Goal: Task Accomplishment & Management: Manage account settings

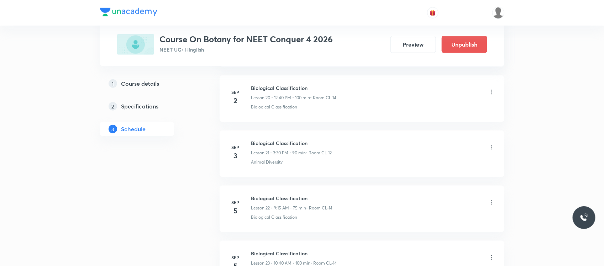
scroll to position [1578, 0]
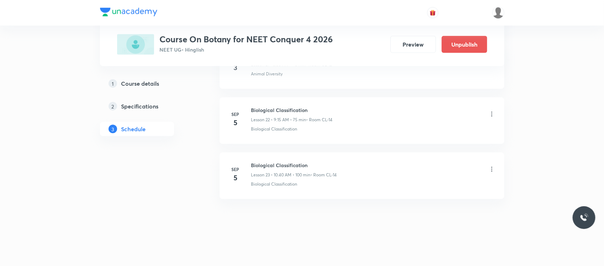
click at [492, 111] on icon at bounding box center [492, 114] width 7 height 7
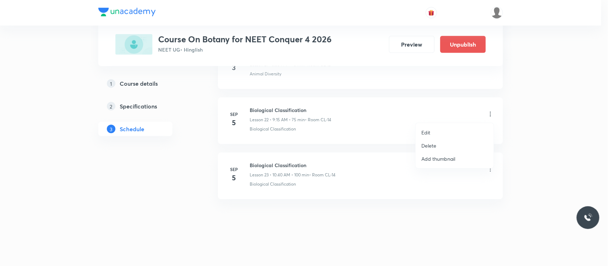
click at [442, 145] on li "Delete" at bounding box center [455, 145] width 78 height 13
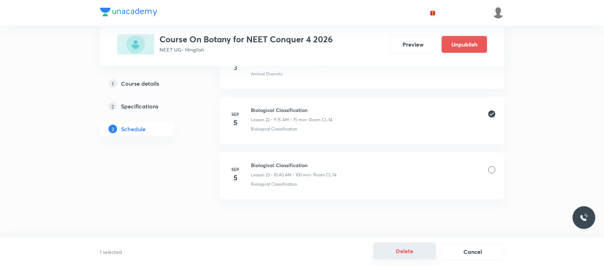
click at [386, 251] on button "Delete" at bounding box center [405, 251] width 63 height 17
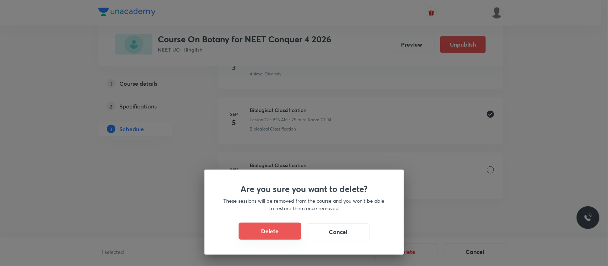
click at [273, 229] on button "Delete" at bounding box center [270, 231] width 63 height 17
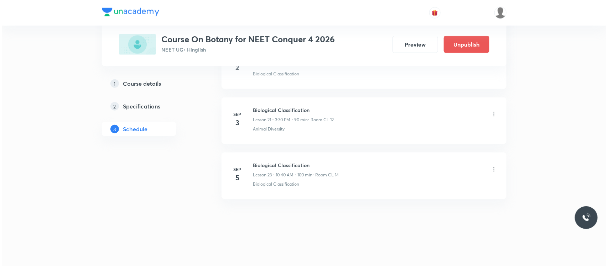
scroll to position [1523, 0]
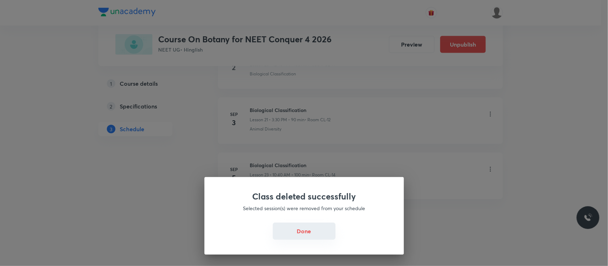
click at [299, 224] on button "Done" at bounding box center [304, 231] width 63 height 17
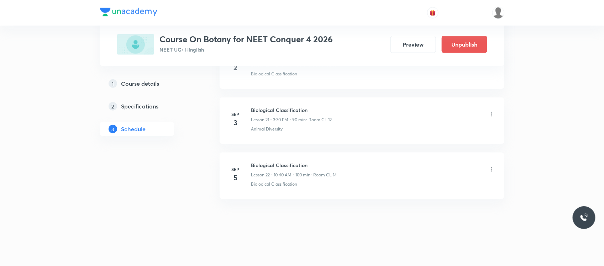
click at [491, 168] on icon at bounding box center [492, 169] width 7 height 7
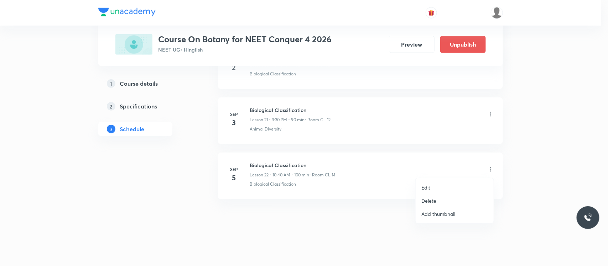
click at [425, 191] on p "Edit" at bounding box center [425, 187] width 9 height 7
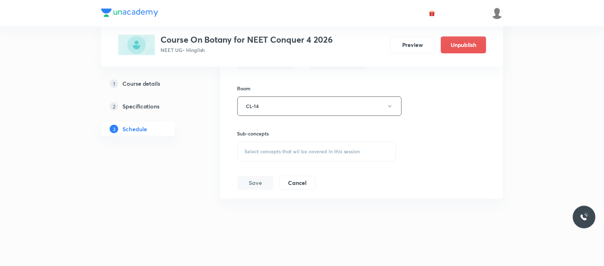
scroll to position [1461, 0]
click at [318, 160] on div "Select concepts that wil be covered in this session" at bounding box center [317, 152] width 160 height 20
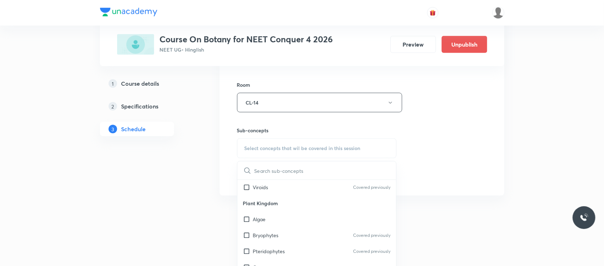
scroll to position [530, 0]
click at [295, 239] on p "Classification Of Animals" at bounding box center [281, 235] width 56 height 7
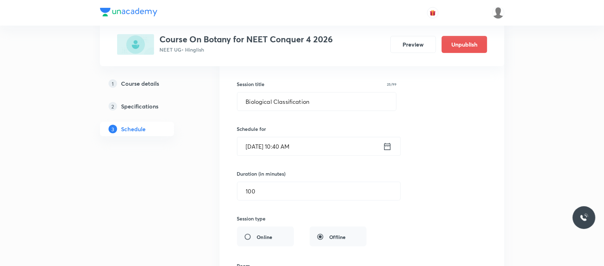
scroll to position [1277, 0]
click at [312, 151] on input "[DATE] 10:40 AM" at bounding box center [311, 149] width 146 height 18
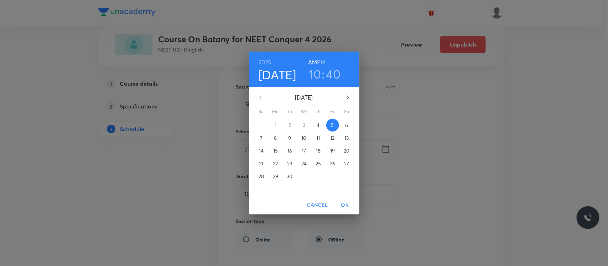
click at [325, 58] on h6 "PM" at bounding box center [321, 62] width 9 height 10
click at [316, 73] on h3 "10" at bounding box center [315, 74] width 12 height 15
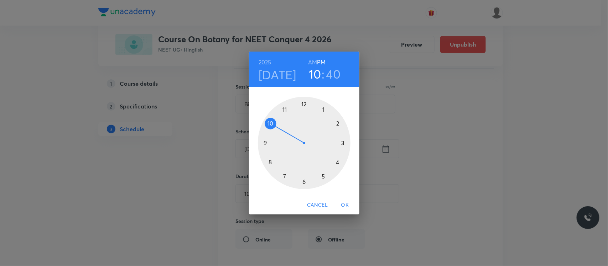
click at [305, 105] on div at bounding box center [304, 143] width 93 height 93
click at [346, 211] on button "OK" at bounding box center [345, 205] width 23 height 13
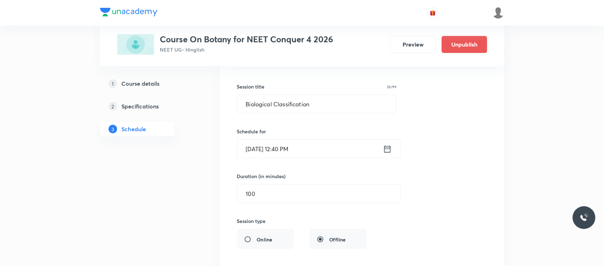
click at [312, 155] on input "[DATE] 12:40 PM" at bounding box center [311, 149] width 146 height 18
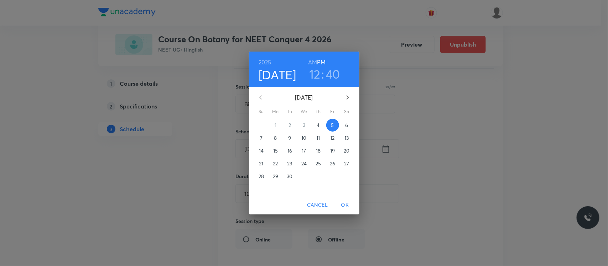
click at [300, 140] on span "10" at bounding box center [304, 138] width 13 height 7
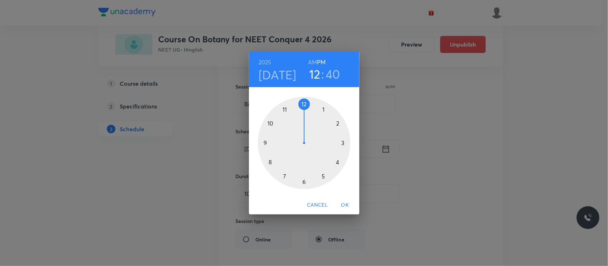
click at [345, 205] on span "OK" at bounding box center [345, 205] width 17 height 9
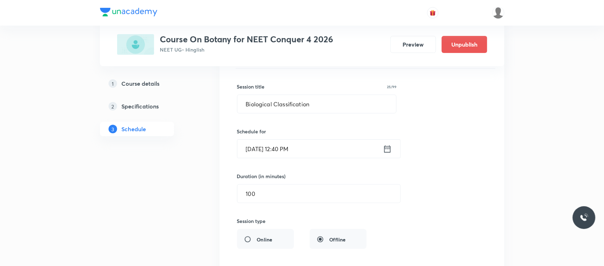
scroll to position [1470, 0]
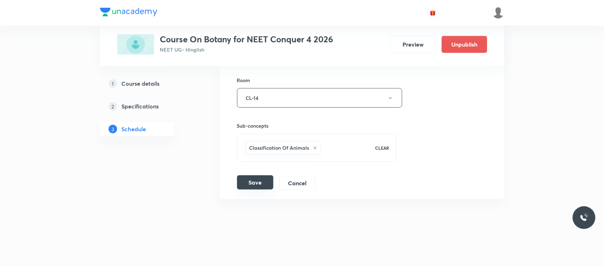
click at [264, 181] on button "Save" at bounding box center [255, 183] width 36 height 14
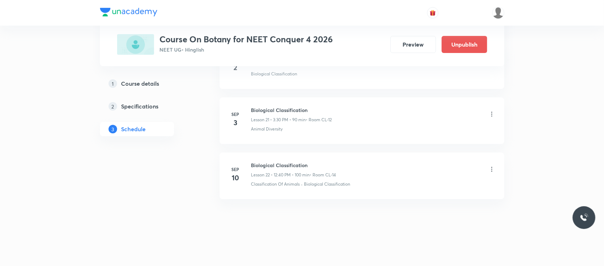
scroll to position [1195, 0]
click at [491, 170] on icon at bounding box center [492, 169] width 7 height 7
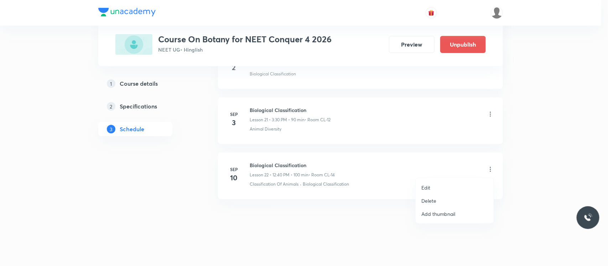
click at [425, 189] on p "Edit" at bounding box center [425, 187] width 9 height 7
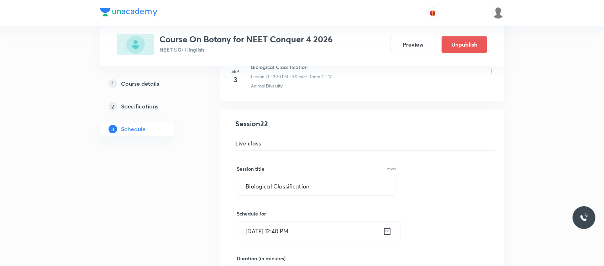
click at [322, 229] on input "[DATE] 12:40 PM" at bounding box center [311, 231] width 146 height 18
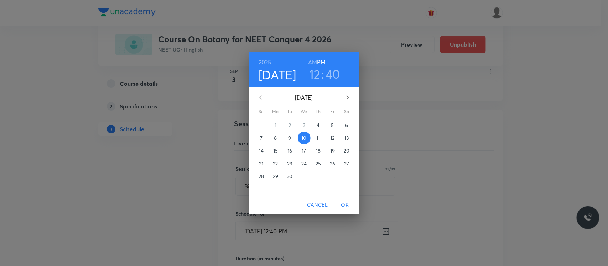
click at [333, 127] on p "5" at bounding box center [332, 125] width 3 height 7
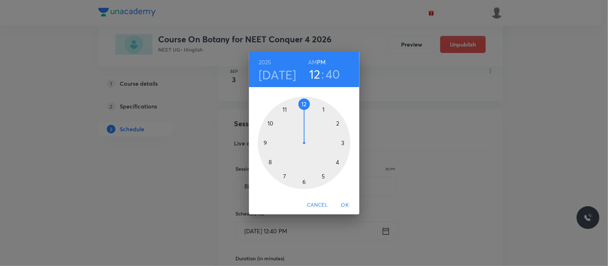
click at [346, 209] on span "OK" at bounding box center [345, 205] width 17 height 9
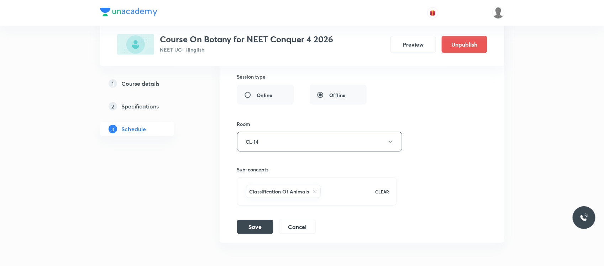
scroll to position [1470, 0]
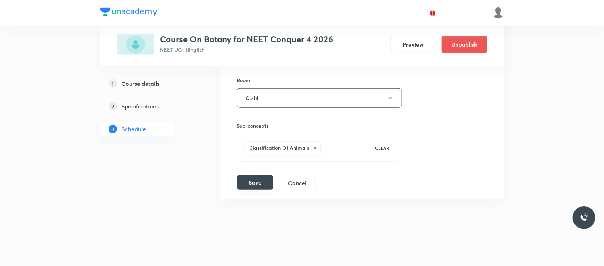
click at [254, 189] on button "Save" at bounding box center [255, 183] width 36 height 14
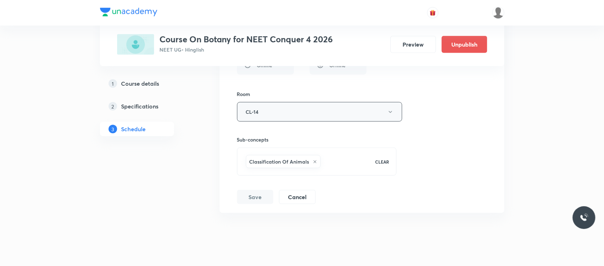
scroll to position [1195, 0]
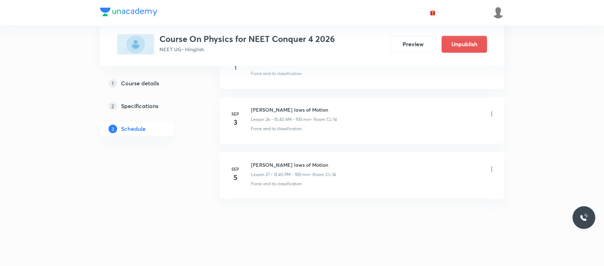
click at [490, 170] on icon at bounding box center [492, 169] width 7 height 7
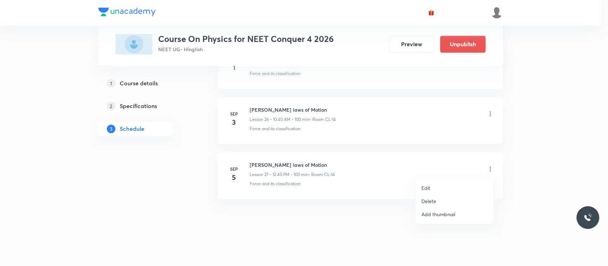
click at [289, 162] on div at bounding box center [304, 133] width 608 height 266
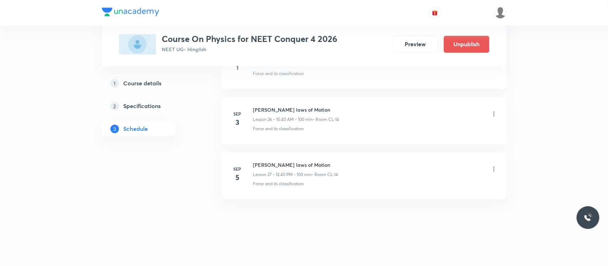
click at [289, 162] on h6 "Newton's laws of Motion" at bounding box center [295, 165] width 85 height 7
click at [289, 162] on h6 "Newton's laws of Motion" at bounding box center [293, 165] width 85 height 7
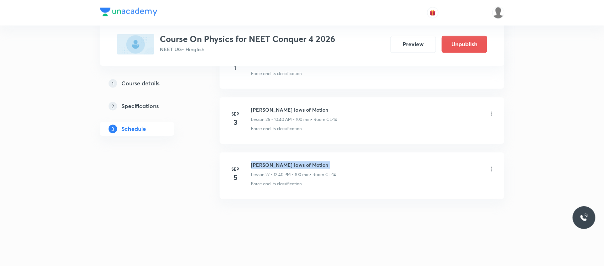
copy h6 "Newton's laws of Motion"
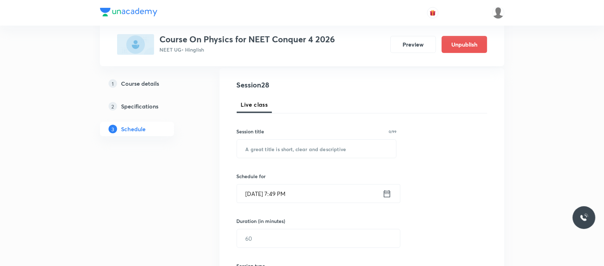
scroll to position [75, 0]
paste input "Newton's laws of Motion"
click at [289, 154] on input "text" at bounding box center [317, 148] width 160 height 18
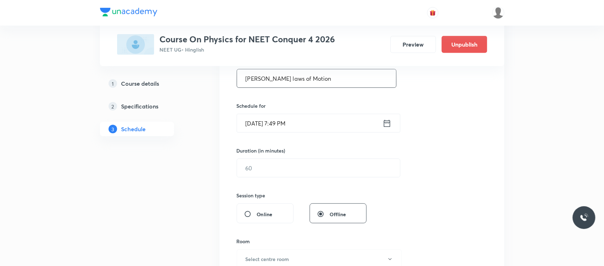
scroll to position [145, 0]
type input "Newton's laws of Motion"
click at [306, 122] on input "Sep 4, 2025, 7:49 PM" at bounding box center [310, 123] width 146 height 18
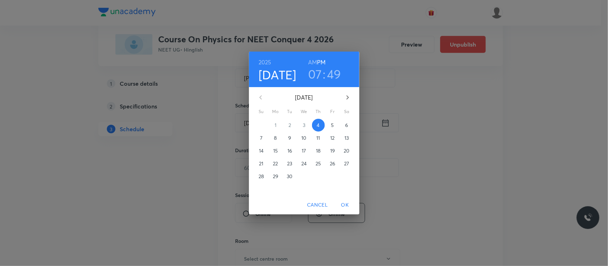
click at [328, 123] on span "5" at bounding box center [332, 125] width 13 height 7
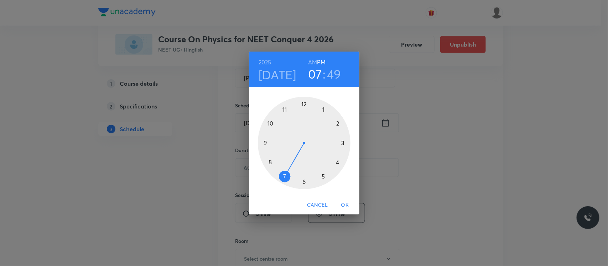
click at [313, 63] on h6 "AM" at bounding box center [312, 62] width 9 height 10
click at [265, 143] on div at bounding box center [304, 143] width 93 height 93
click at [303, 181] on div at bounding box center [304, 143] width 93 height 93
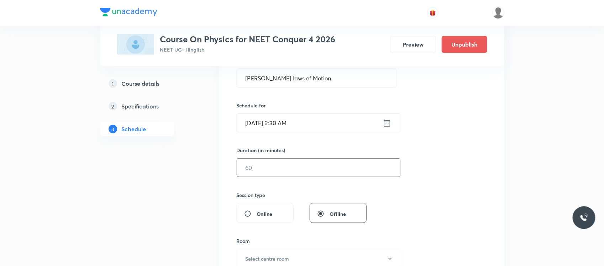
click at [282, 159] on input "text" at bounding box center [318, 168] width 163 height 18
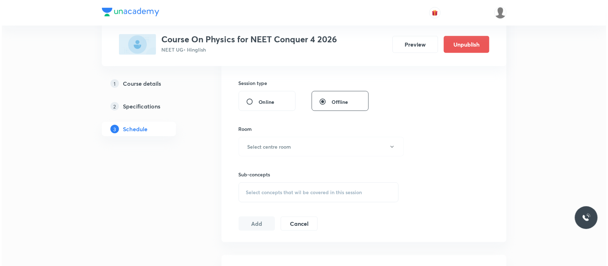
scroll to position [259, 0]
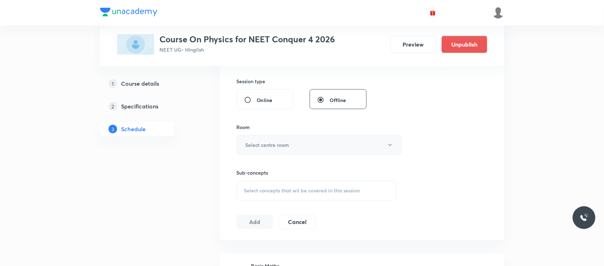
type input "60"
click at [295, 143] on button "Select centre room" at bounding box center [319, 145] width 165 height 20
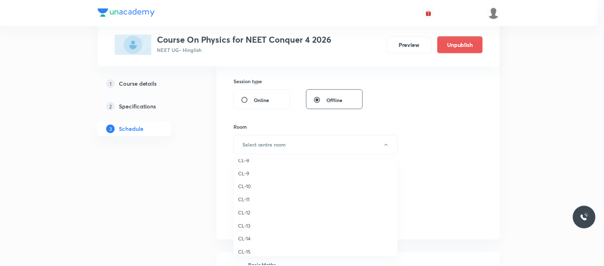
scroll to position [298, 0]
click at [252, 171] on span "CL-9" at bounding box center [318, 174] width 156 height 7
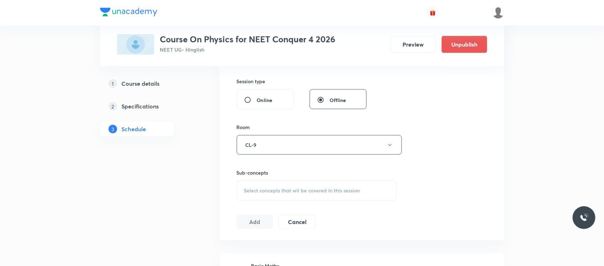
click at [259, 189] on span "Select concepts that wil be covered in this session" at bounding box center [302, 191] width 116 height 6
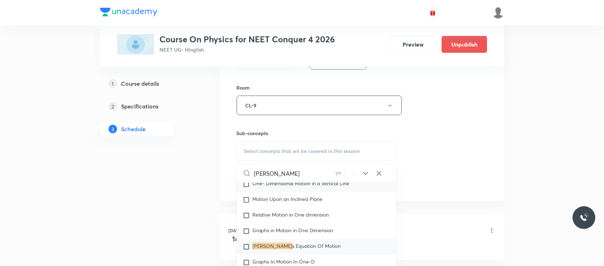
scroll to position [1112, 0]
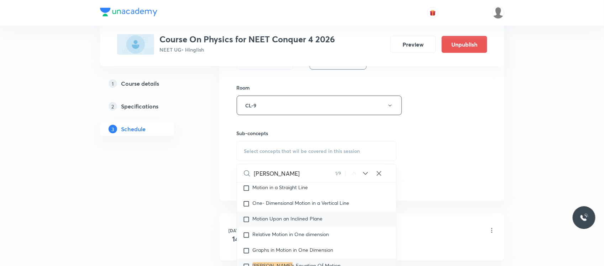
type input "newton"
click at [293, 223] on div "Motion Upon an Inclined Plane" at bounding box center [317, 220] width 160 height 16
checkbox input "true"
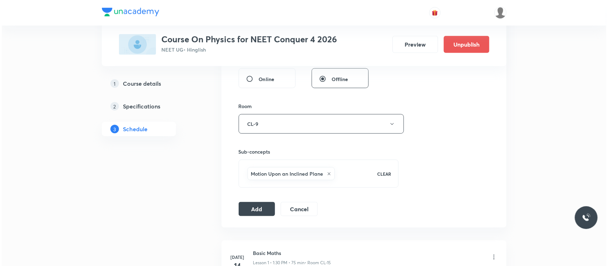
scroll to position [291, 0]
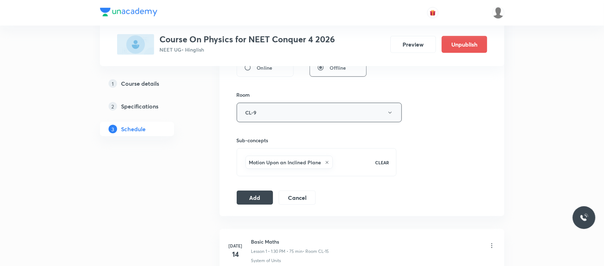
click at [291, 120] on button "CL-9" at bounding box center [319, 113] width 165 height 20
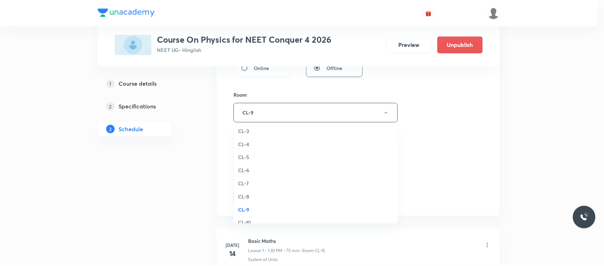
scroll to position [316, 0]
click at [252, 163] on span "CL-12" at bounding box center [318, 162] width 156 height 7
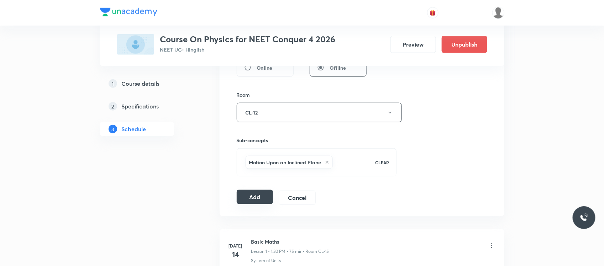
click at [251, 196] on button "Add" at bounding box center [255, 197] width 37 height 14
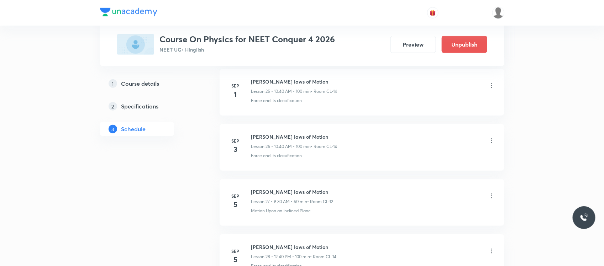
scroll to position [1527, 0]
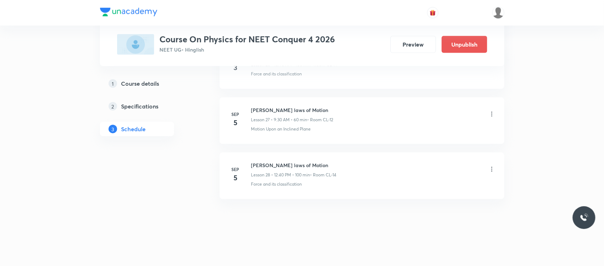
click at [490, 170] on icon at bounding box center [492, 169] width 7 height 7
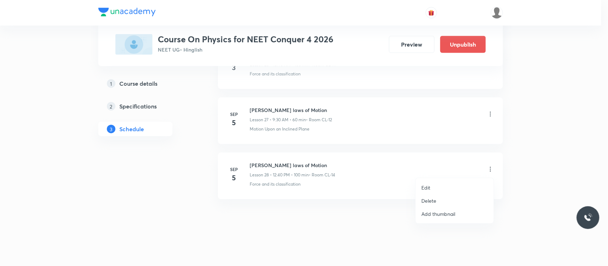
click at [436, 186] on li "Edit" at bounding box center [455, 187] width 78 height 13
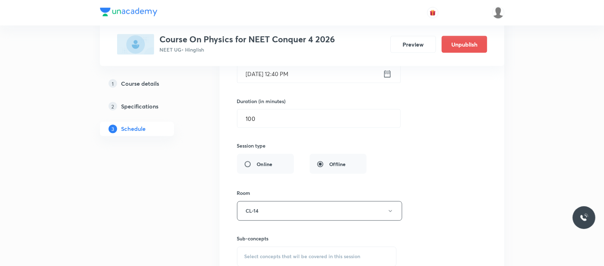
scroll to position [1793, 0]
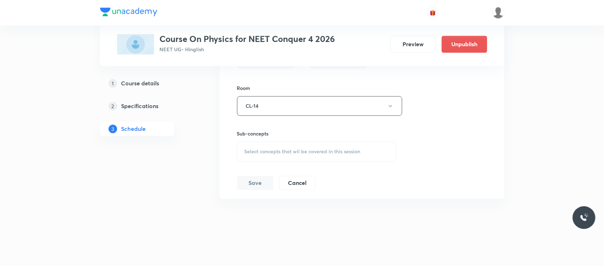
drag, startPoint x: 325, startPoint y: 141, endPoint x: 325, endPoint y: 150, distance: 8.9
click at [325, 150] on div "Sub-concepts Select concepts that wil be covered in this session" at bounding box center [317, 146] width 160 height 32
click at [325, 150] on span "Select concepts that wil be covered in this session" at bounding box center [303, 152] width 116 height 6
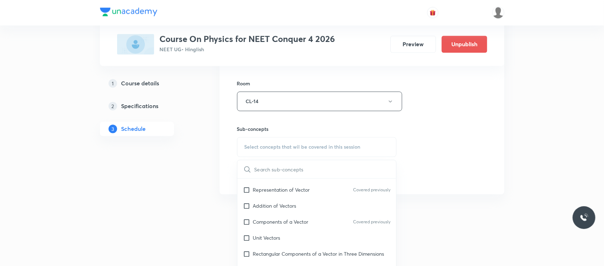
scroll to position [663, 0]
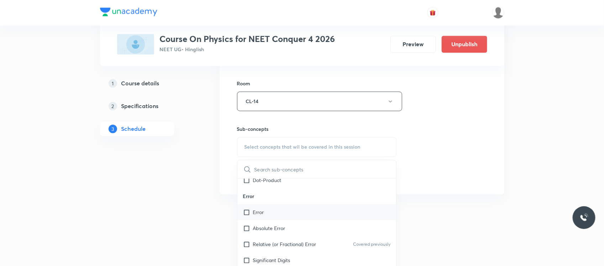
click at [305, 221] on div "Error" at bounding box center [317, 213] width 159 height 16
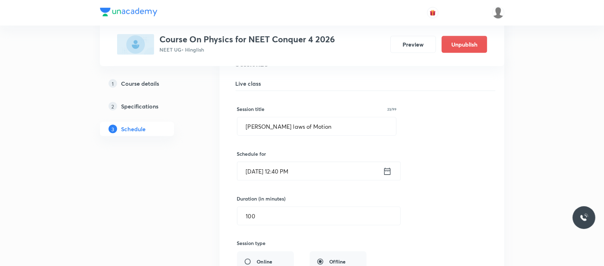
click at [307, 178] on input "[DATE] 12:40 PM" at bounding box center [311, 171] width 146 height 18
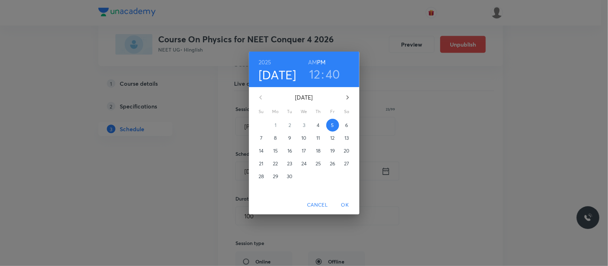
click at [313, 63] on h6 "AM" at bounding box center [312, 62] width 9 height 10
click at [307, 77] on div "12 : 40" at bounding box center [325, 74] width 50 height 15
click at [313, 76] on h3 "12" at bounding box center [314, 74] width 11 height 15
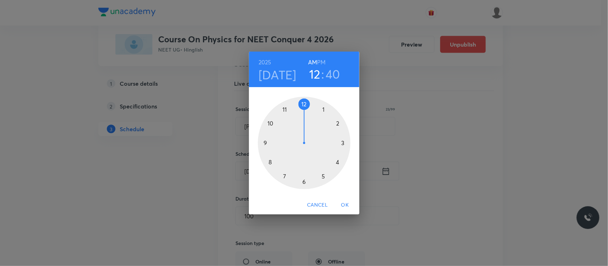
click at [268, 125] on div at bounding box center [304, 143] width 93 height 93
click at [341, 204] on span "OK" at bounding box center [345, 205] width 17 height 9
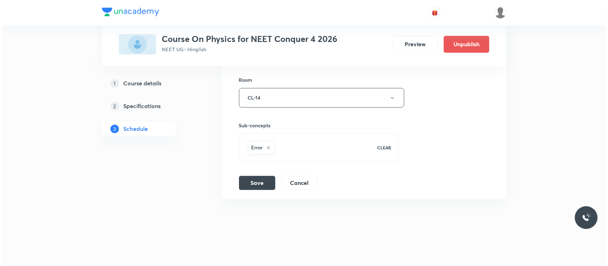
scroll to position [1802, 0]
click at [257, 186] on button "Save" at bounding box center [255, 183] width 36 height 14
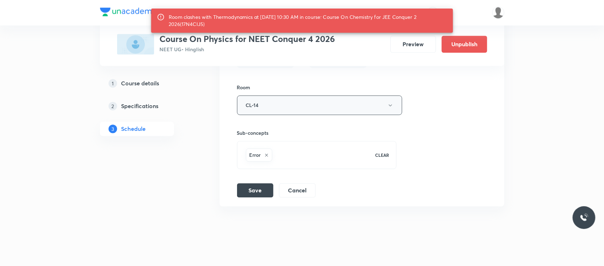
click at [284, 108] on button "CL-14" at bounding box center [319, 106] width 165 height 20
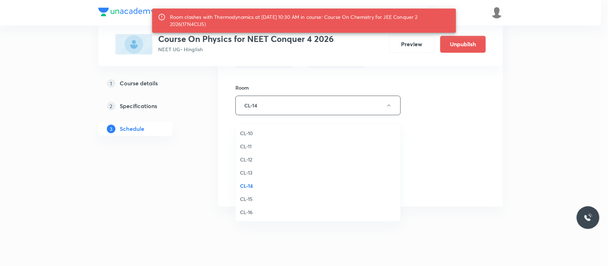
scroll to position [297, 0]
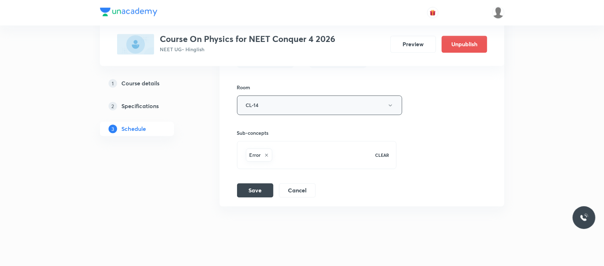
click at [282, 113] on button "CL-14" at bounding box center [319, 106] width 165 height 20
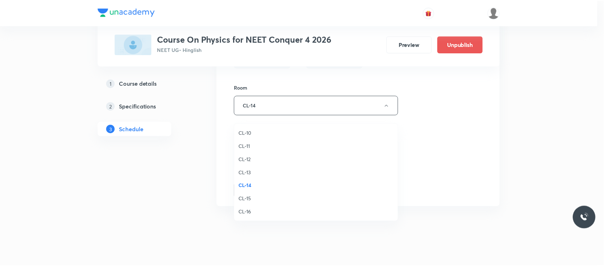
scroll to position [289, 0]
click at [249, 185] on span "CL-12" at bounding box center [318, 186] width 156 height 7
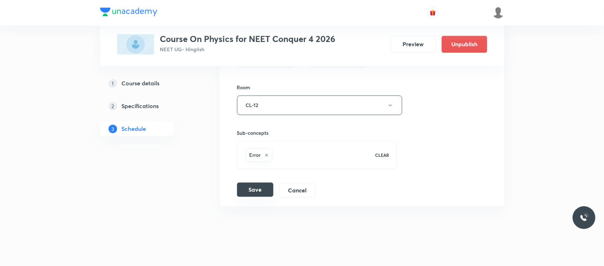
click at [246, 194] on button "Save" at bounding box center [255, 190] width 36 height 14
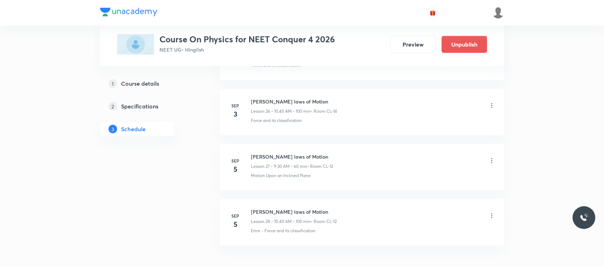
scroll to position [1506, 0]
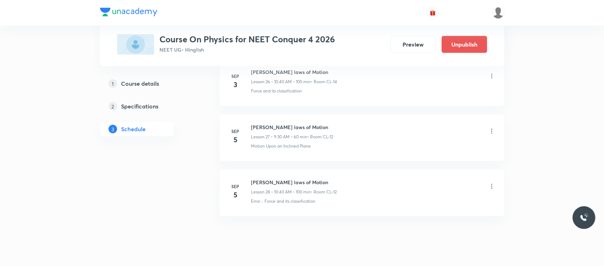
click at [330, 176] on li "Sep 5 Newton's laws of Motion Lesson 28 • 10:40 AM • 100 min • Room CL-12 Error…" at bounding box center [362, 193] width 285 height 47
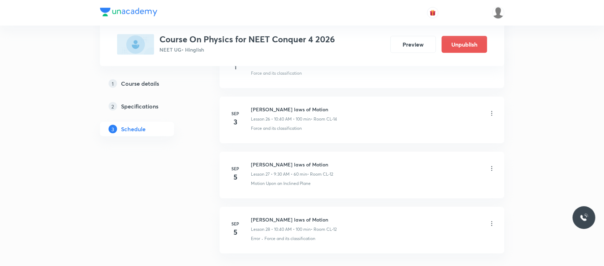
scroll to position [1527, 0]
